Goal: Navigation & Orientation: Understand site structure

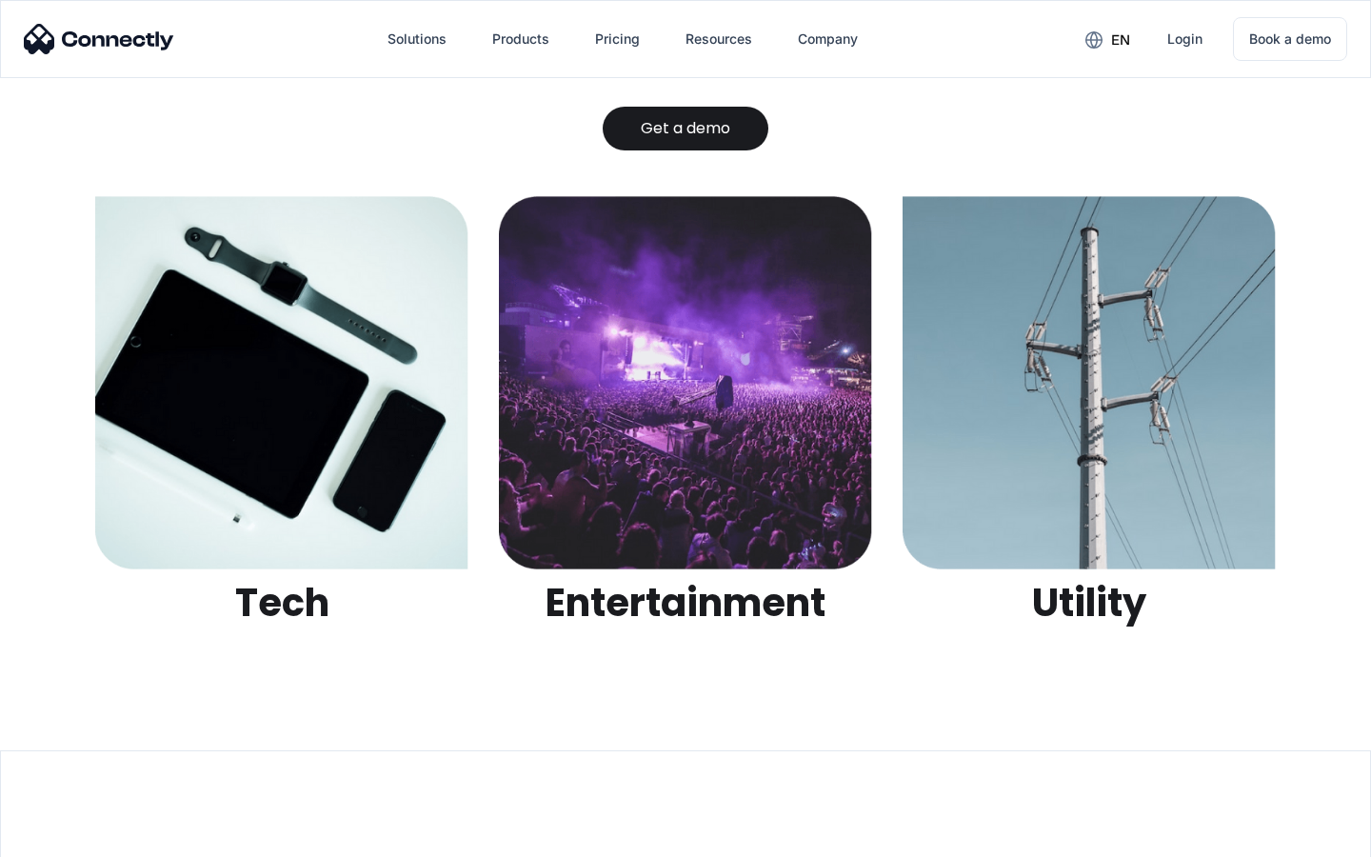
scroll to position [6005, 0]
